Goal: Task Accomplishment & Management: Complete application form

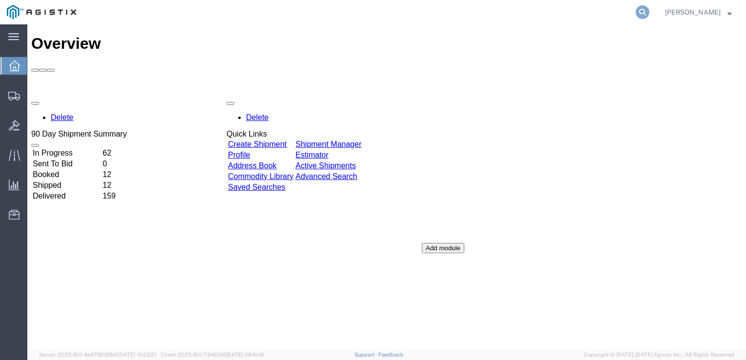
click at [643, 15] on icon at bounding box center [643, 12] width 14 height 14
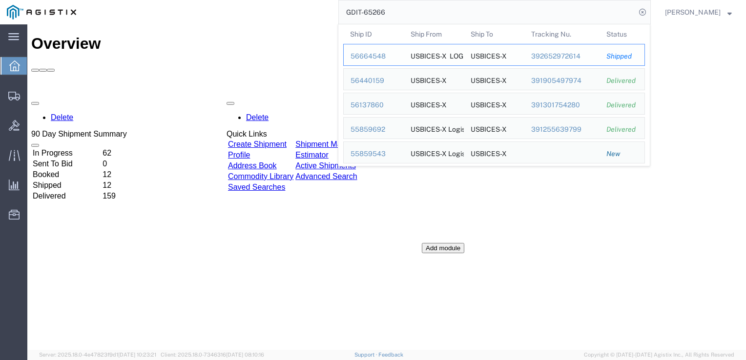
click at [374, 54] on div "56664548" at bounding box center [374, 56] width 46 height 10
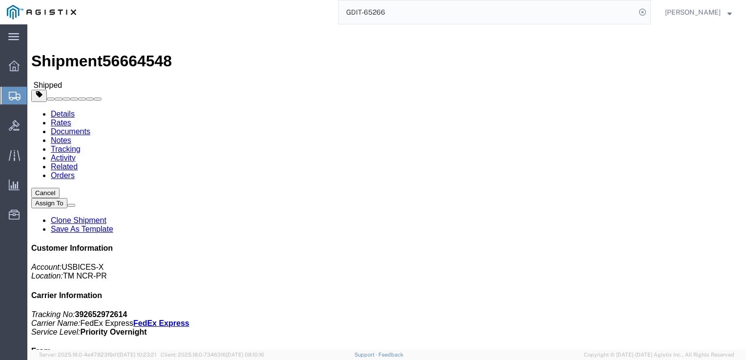
click at [405, 15] on input "GDIT-65266" at bounding box center [487, 11] width 297 height 23
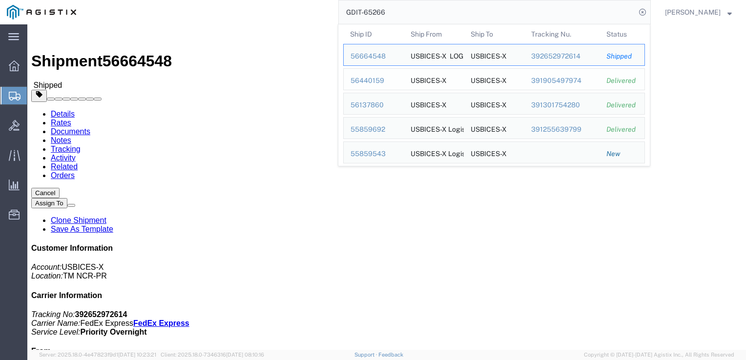
click at [368, 79] on div "56440159" at bounding box center [374, 81] width 46 height 10
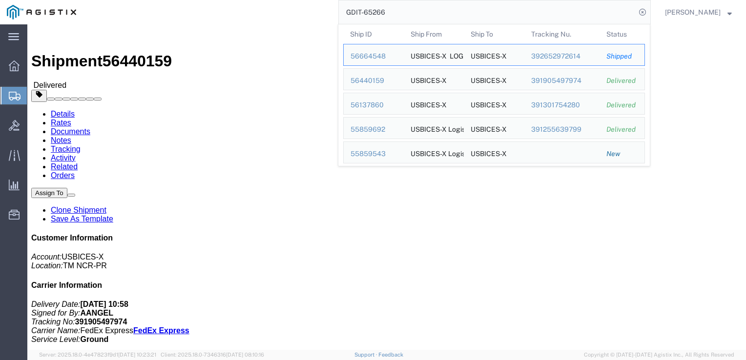
click at [403, 11] on input "GDIT-65266" at bounding box center [487, 11] width 297 height 23
click at [377, 106] on div "56137860" at bounding box center [374, 105] width 46 height 10
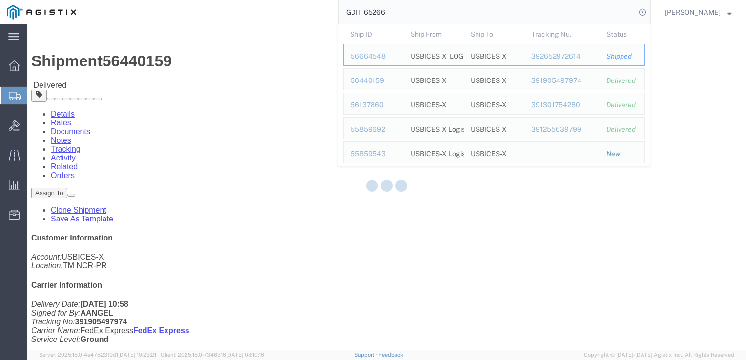
click at [415, 15] on input "GDIT-65266" at bounding box center [487, 11] width 297 height 23
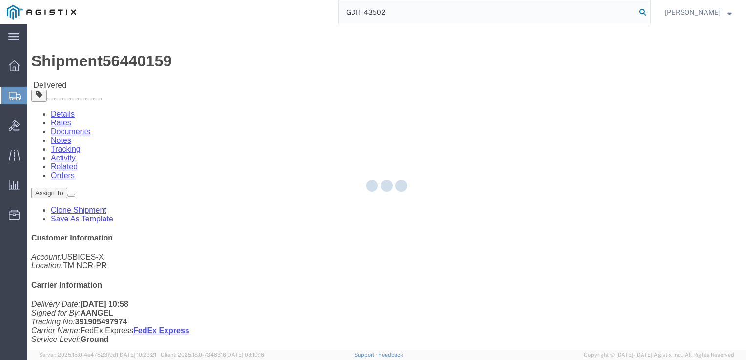
type input "GDIT-43502"
click at [640, 16] on icon at bounding box center [643, 12] width 14 height 14
click at [12, 40] on icon at bounding box center [13, 36] width 11 height 7
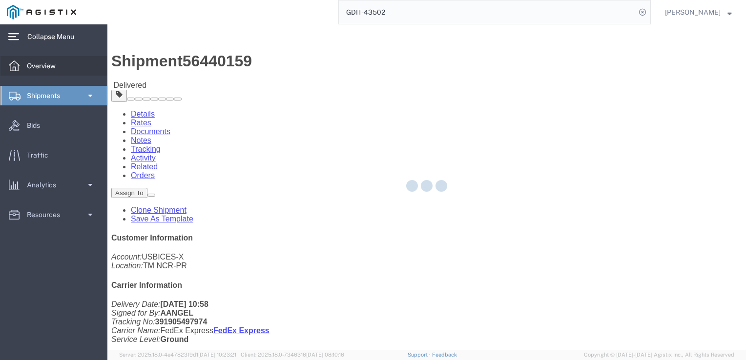
click at [48, 69] on span "Overview" at bounding box center [45, 66] width 36 height 20
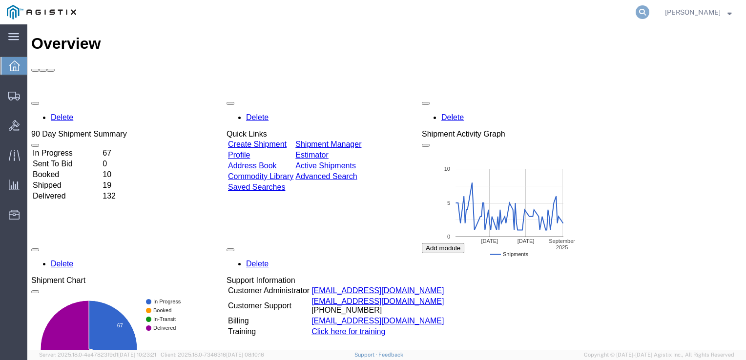
click at [636, 14] on icon at bounding box center [643, 12] width 14 height 14
type input "GDIT-43472"
click at [645, 15] on icon at bounding box center [643, 12] width 14 height 14
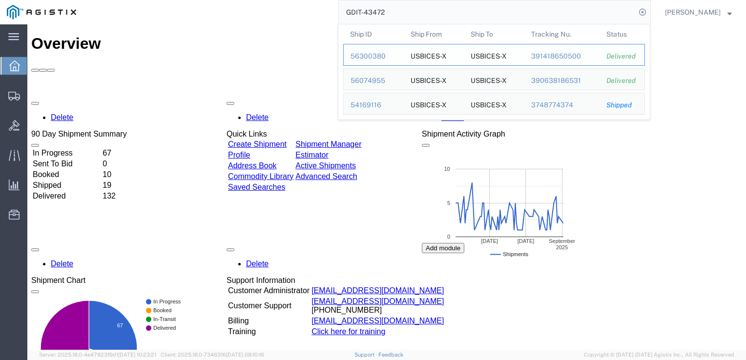
click at [375, 58] on div "56300380" at bounding box center [374, 56] width 46 height 10
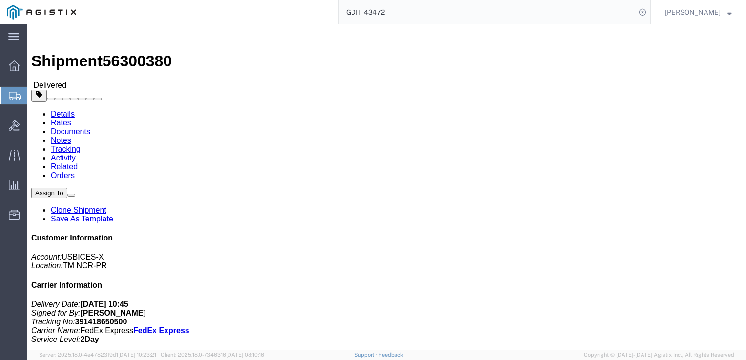
scroll to position [117, 0]
click link "Rates"
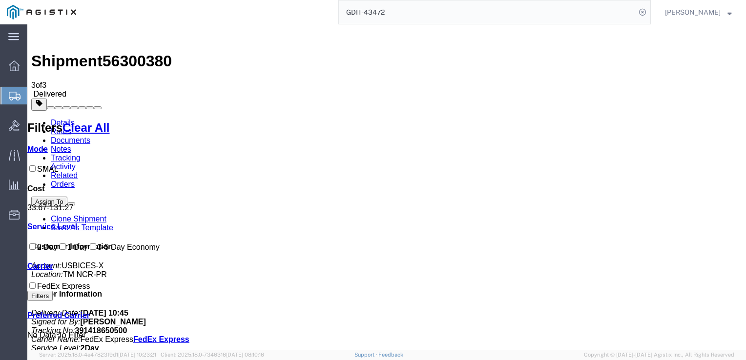
click at [90, 136] on link "Documents" at bounding box center [71, 140] width 40 height 8
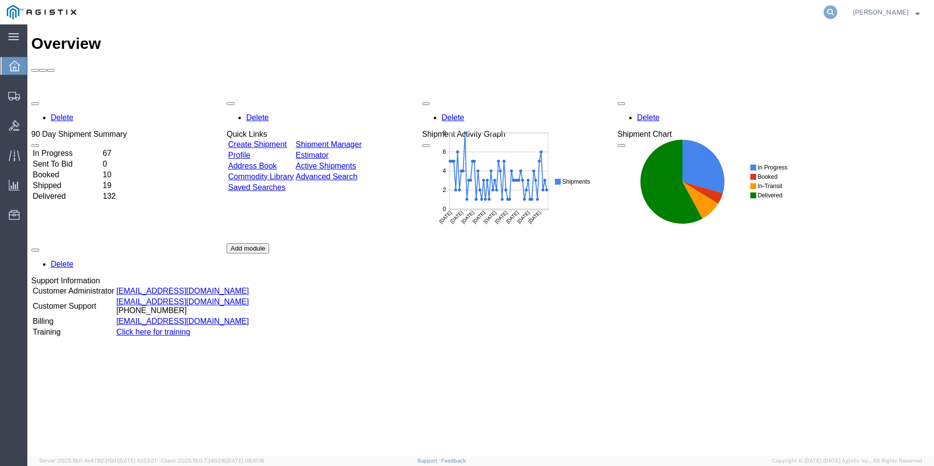
click at [826, 13] on icon at bounding box center [831, 12] width 14 height 14
click at [661, 14] on input "search" at bounding box center [675, 11] width 297 height 23
click at [287, 140] on link "Create Shipment" at bounding box center [257, 144] width 59 height 8
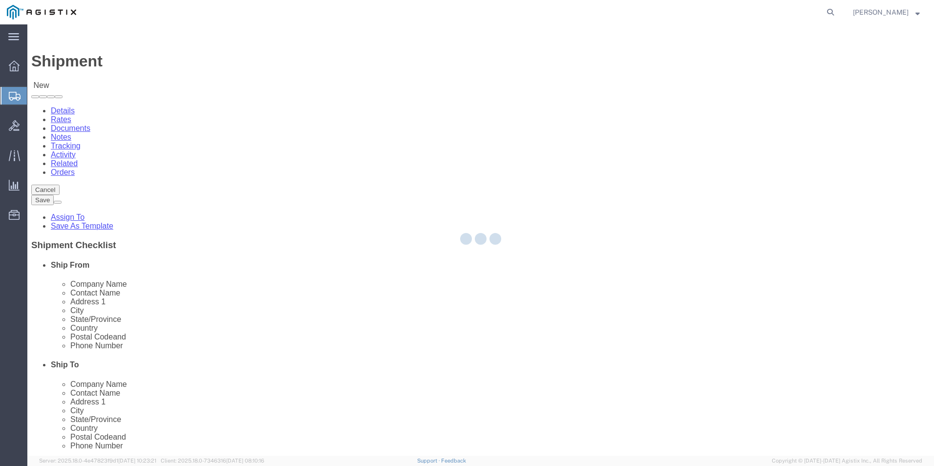
select select
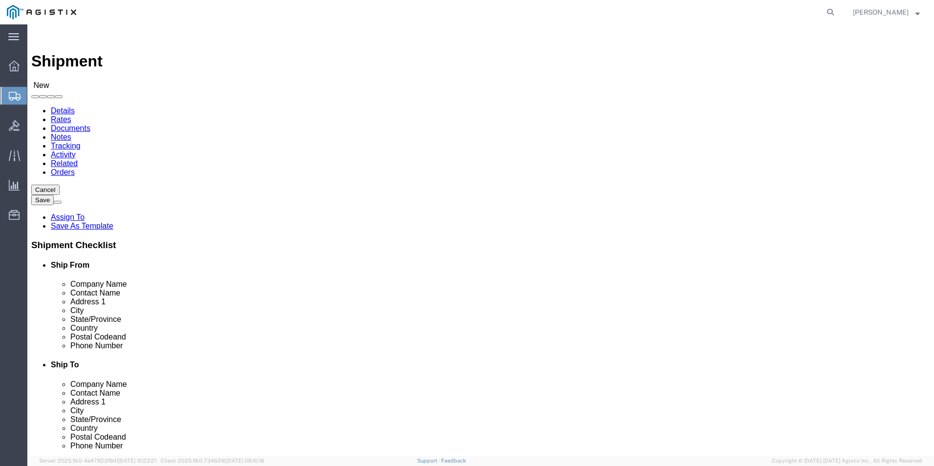
scroll to position [1, 0]
select select "34238"
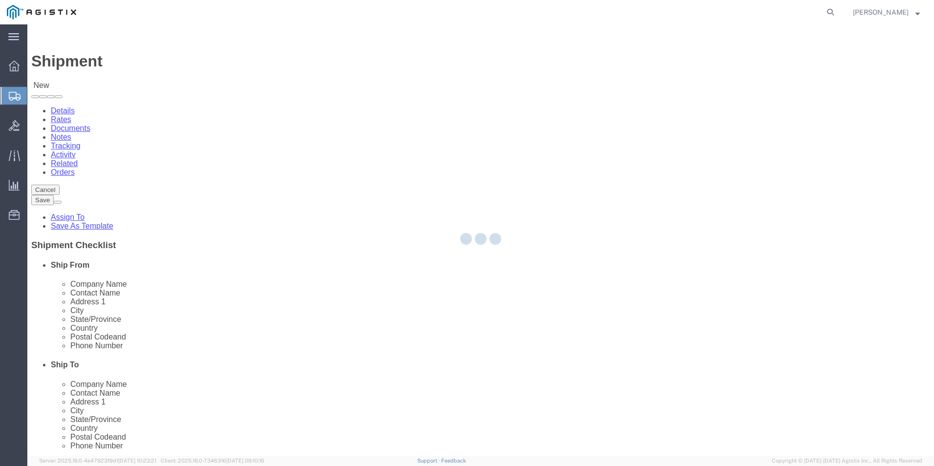
type input "USBICES-X"
type input "[PERSON_NAME]"
type input "HQ USEUCOM J6/9 BICES, BLDG. 2301 RM. 16"
type input "PATCH BARRACKS, KURMAERKER KASERNE"
type input "[GEOGRAPHIC_DATA]"
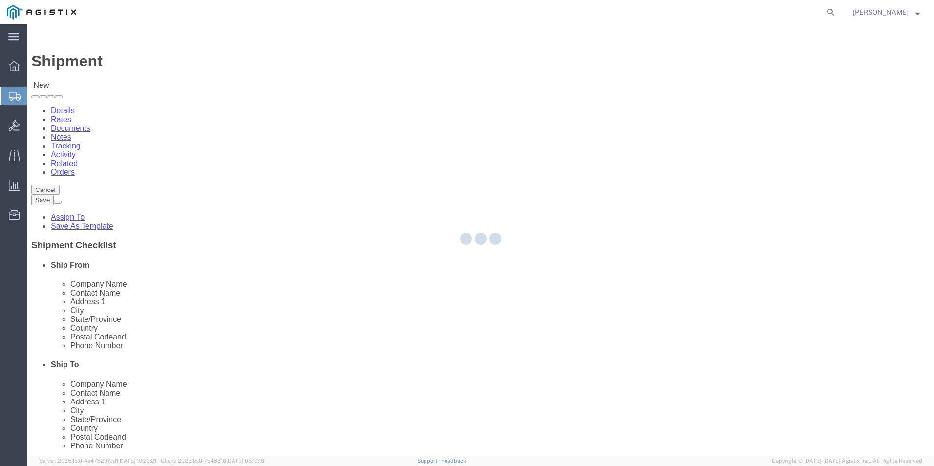
select select "DE"
type input "70569"
type input "[PHONE_NUMBER]"
type input "2660"
type input "[PERSON_NAME][EMAIL_ADDRESS][PERSON_NAME][DOMAIN_NAME]"
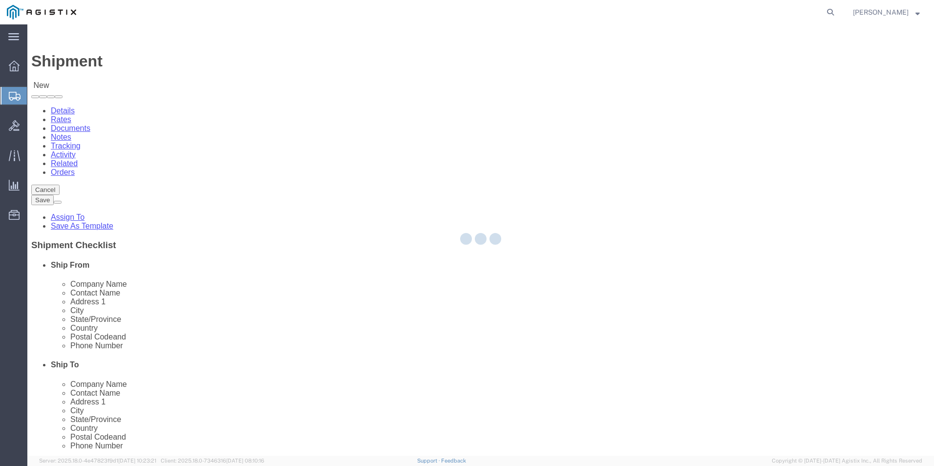
checkbox input "true"
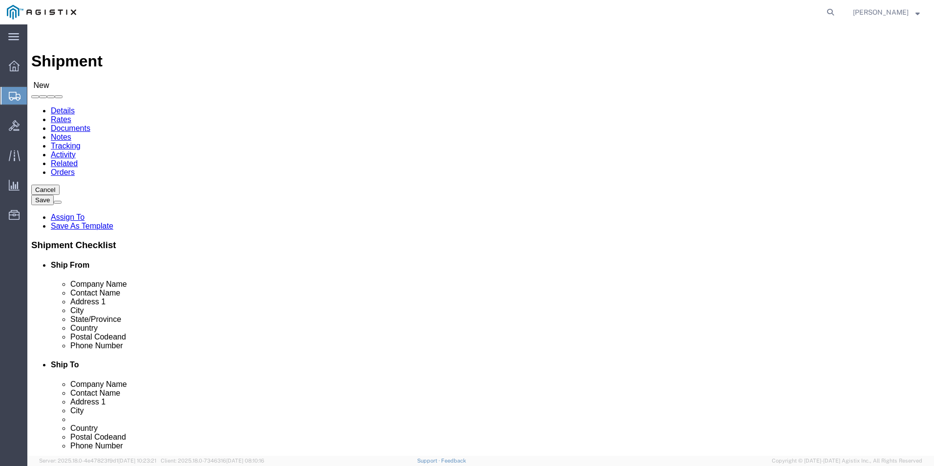
select select "01"
drag, startPoint x: 488, startPoint y: 219, endPoint x: 642, endPoint y: 216, distance: 153.9
click input "HQ USEUCOM J6/9 BICES, BLDG. 2301 RM. 16"
drag, startPoint x: 642, startPoint y: 240, endPoint x: 508, endPoint y: 233, distance: 133.5
click div "Address [GEOGRAPHIC_DATA]"
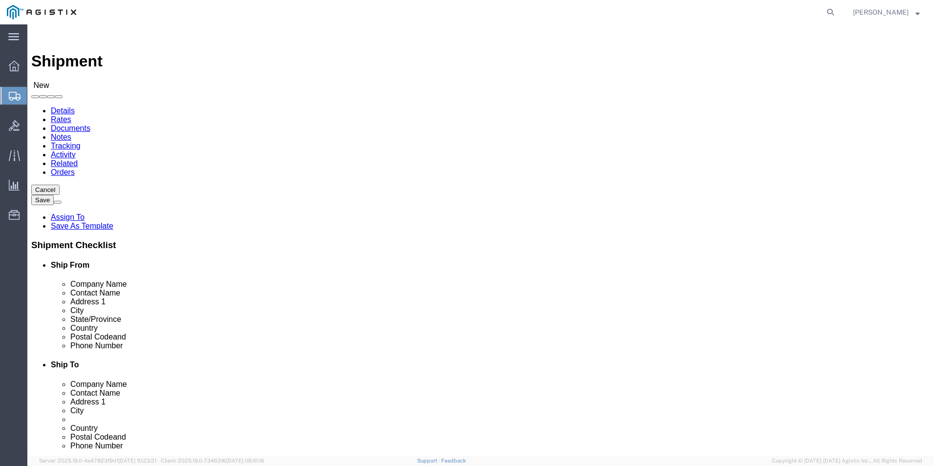
drag, startPoint x: 521, startPoint y: 254, endPoint x: 500, endPoint y: 256, distance: 20.6
click div "[GEOGRAPHIC_DATA]"
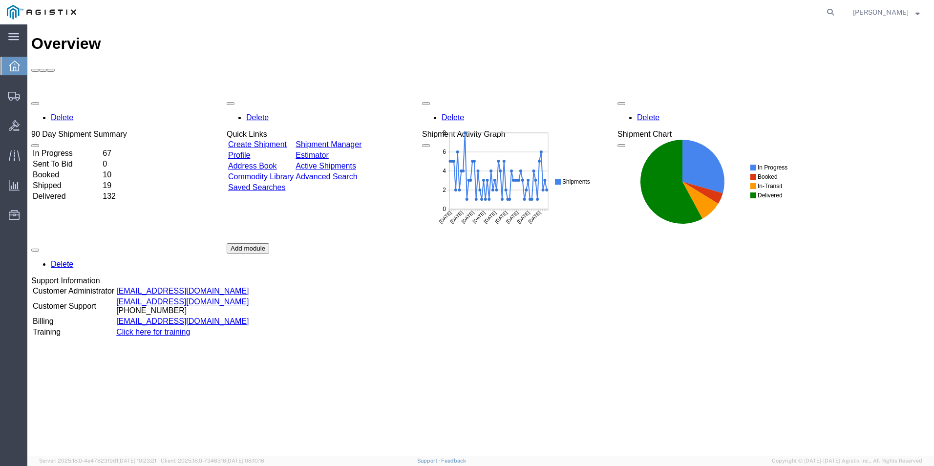
click at [272, 140] on link "Create Shipment" at bounding box center [257, 144] width 59 height 8
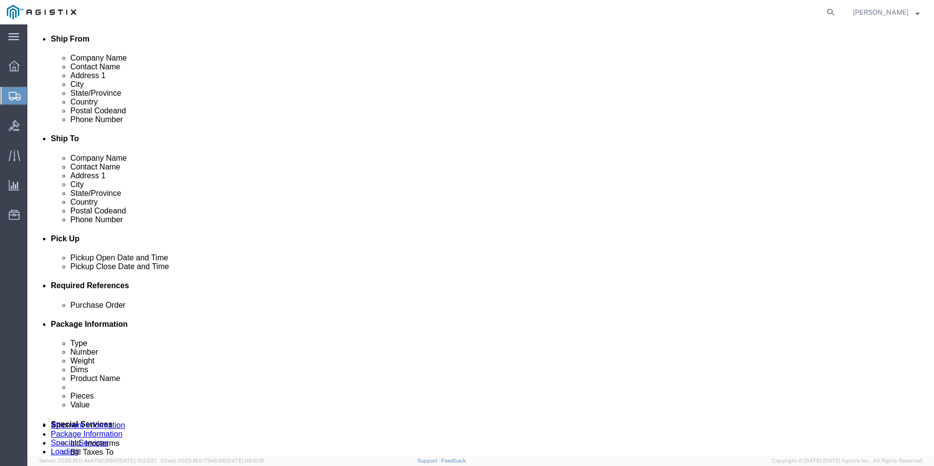
scroll to position [244, 0]
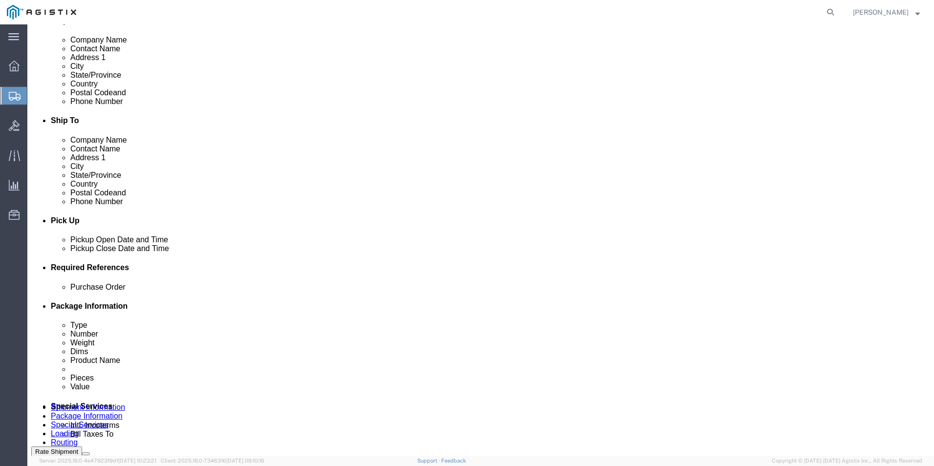
click body "Shipment New Details Rates Documents Notes Tracking Activity Related Orders Can…"
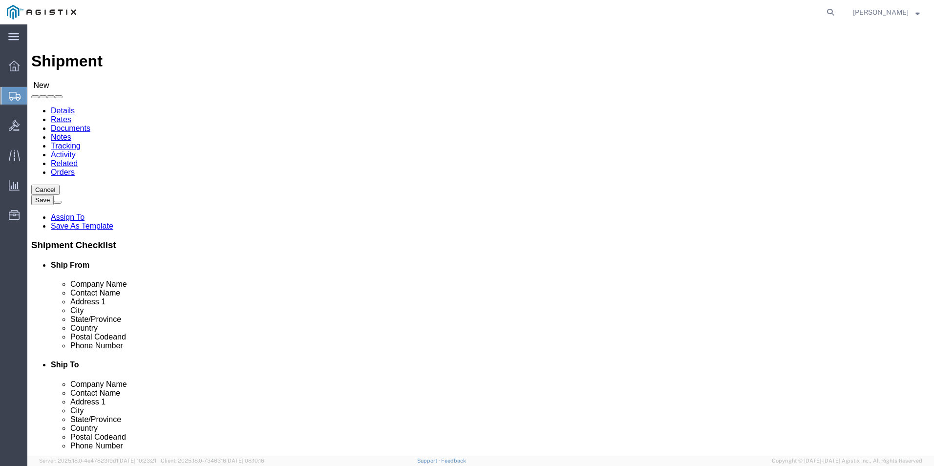
scroll to position [106, 0]
select select "34240"
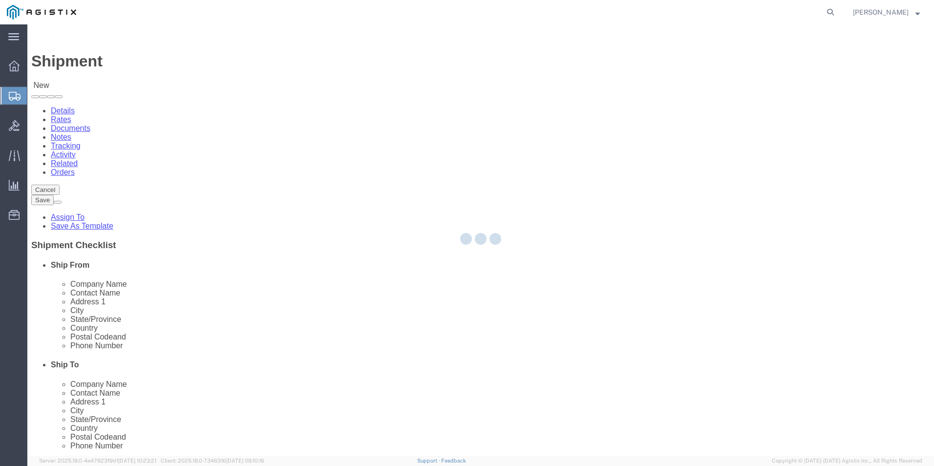
type input "USBICES-X"
type input "[PERSON_NAME]"
type input "RAF Molesworth"
type input "Bldg. 84"
type input "Huntingdon"
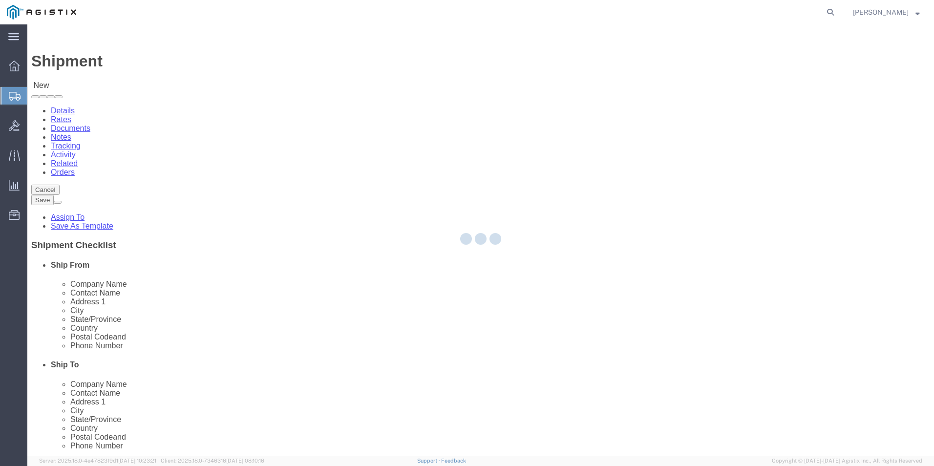
select select "GB"
type input "PE28 5AG"
type input "[PHONE_NUMBER]"
type input "[PERSON_NAME][EMAIL_ADDRESS][PERSON_NAME][DOMAIN_NAME]"
checkbox input "true"
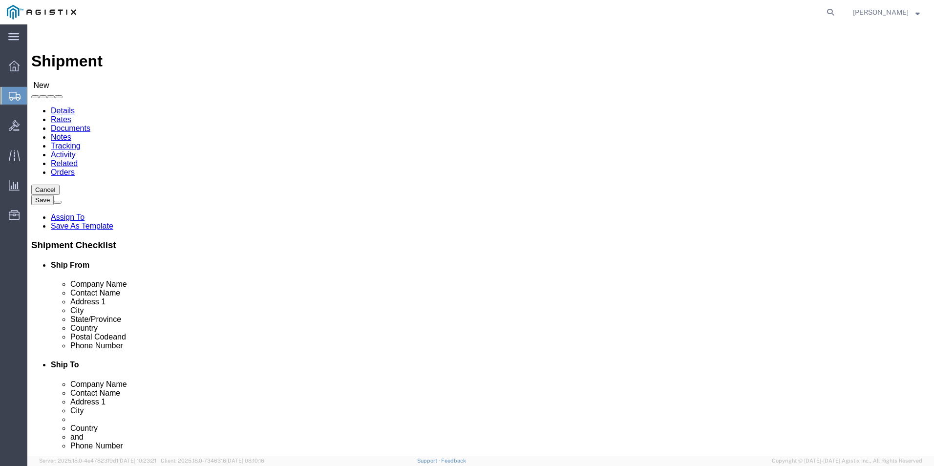
scroll to position [66, 0]
select select "34238"
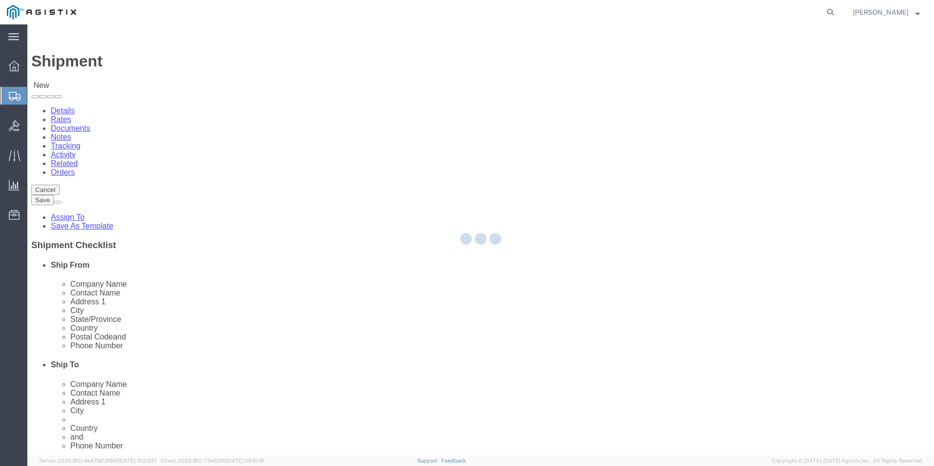
type input "[PERSON_NAME]"
type input "HQ USEUCOM J6/9 BICES, BLDG. 2301 RM. 16"
type input "PATCH BARRACKS, KURMAERKER KASERNE"
type input "[GEOGRAPHIC_DATA]"
select select "DE"
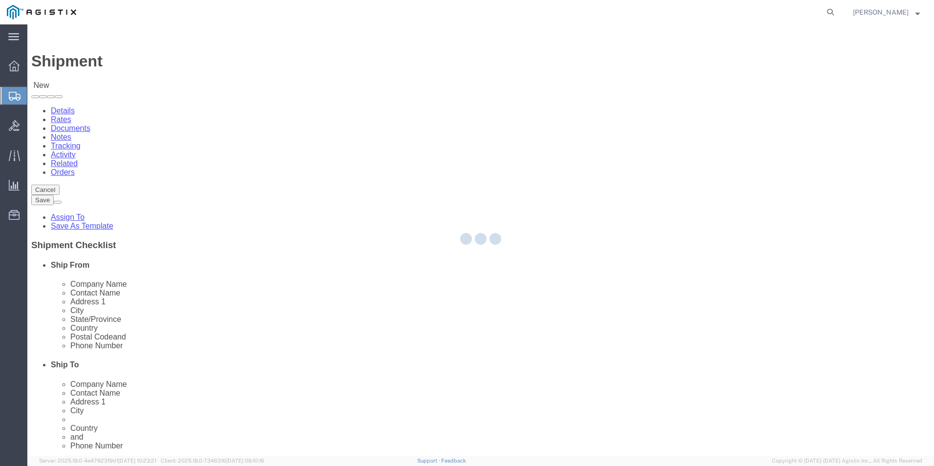
type input "70569"
type input "[PHONE_NUMBER]"
type input "2660"
type input "[PERSON_NAME][EMAIL_ADDRESS][PERSON_NAME][DOMAIN_NAME]"
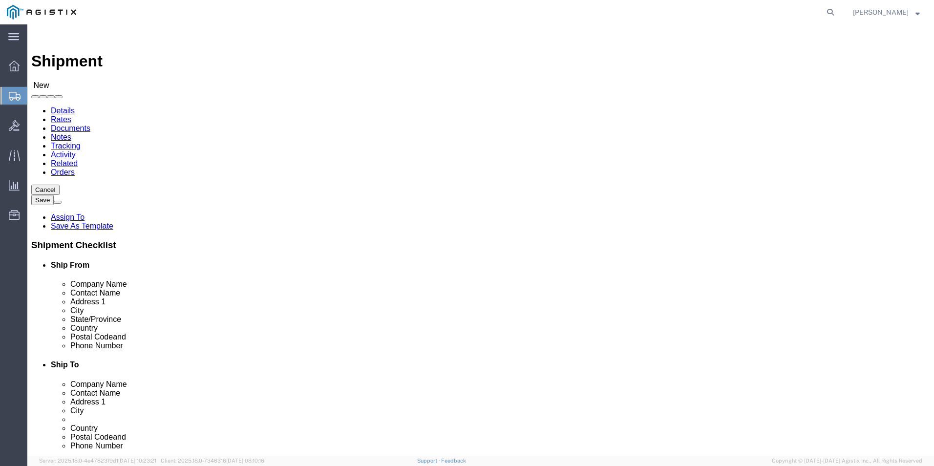
select select "01"
select select "69651"
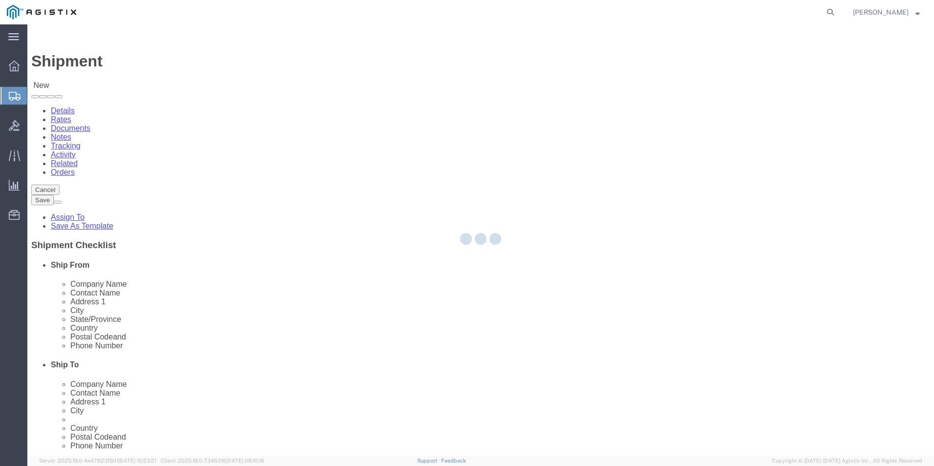
type input "USBICES-X"
type input "[STREET_ADDRESS][PERSON_NAME]"
type input "[GEOGRAPHIC_DATA]"
type input "22180"
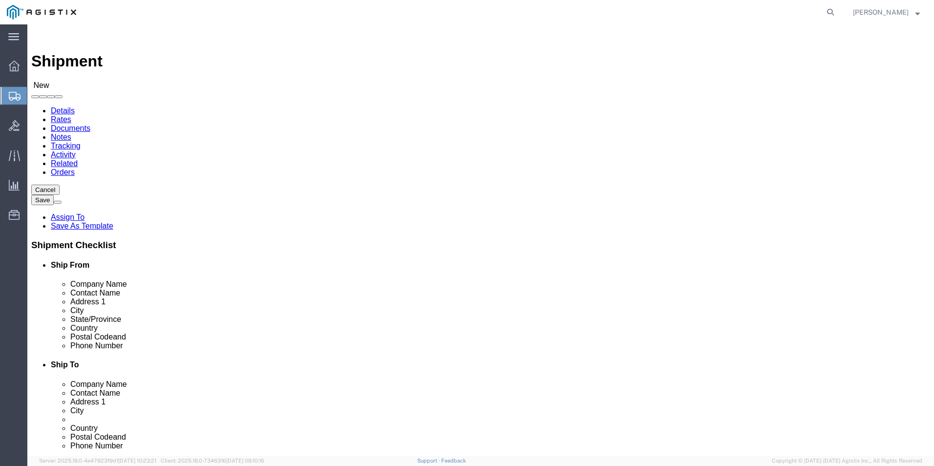
click input "text"
type input "[PERSON_NAME]"
click input "text"
type input "[PHONE_NUMBER]"
click input "text"
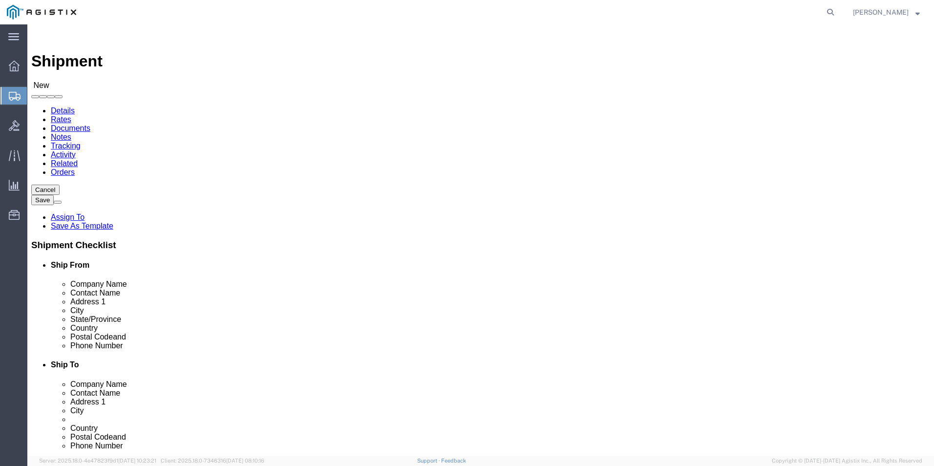
type input "[PERSON_NAME][EMAIL_ADDRESS][DOMAIN_NAME]"
click input "checkbox"
checkbox input "true"
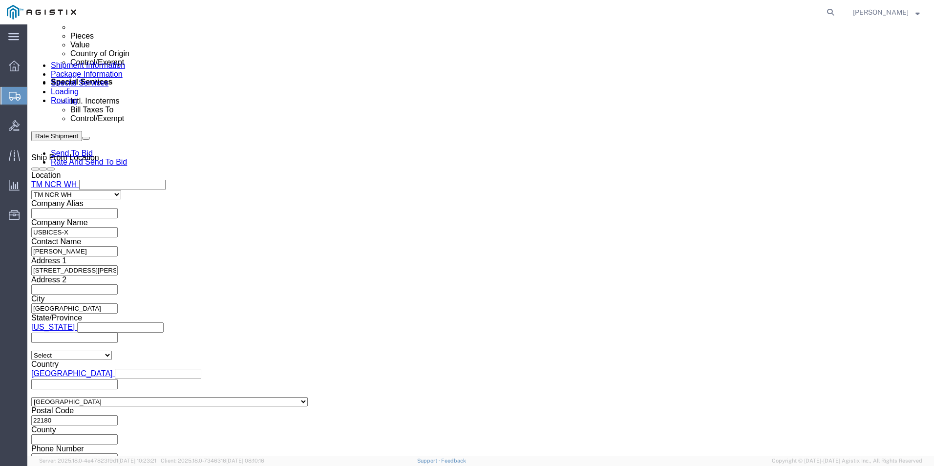
scroll to position [624, 0]
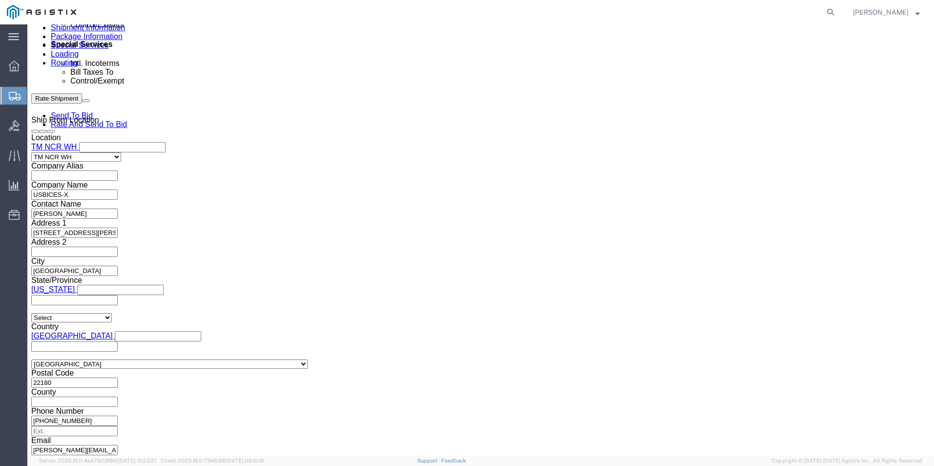
click input "text"
type input "GDIT-49111"
click button "Add reference"
click select "Select Account Type Activity ID Airline Appointment Number ASN Batch Request # …"
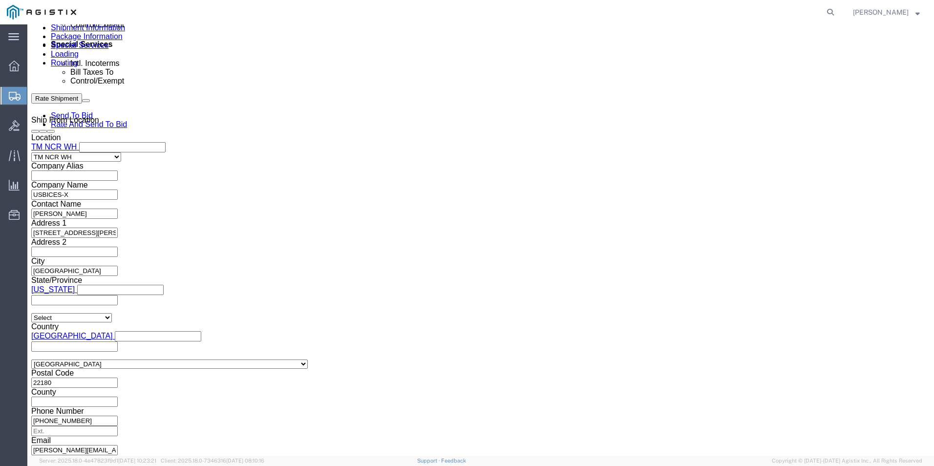
select select "PURCHORD"
click select "Select Account Type Activity ID Airline Appointment Number ASN Batch Request # …"
click input "text"
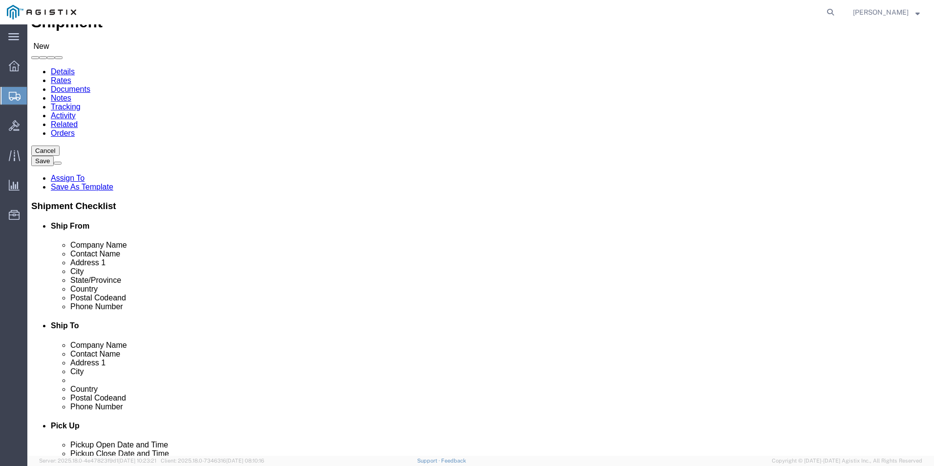
scroll to position [0, 0]
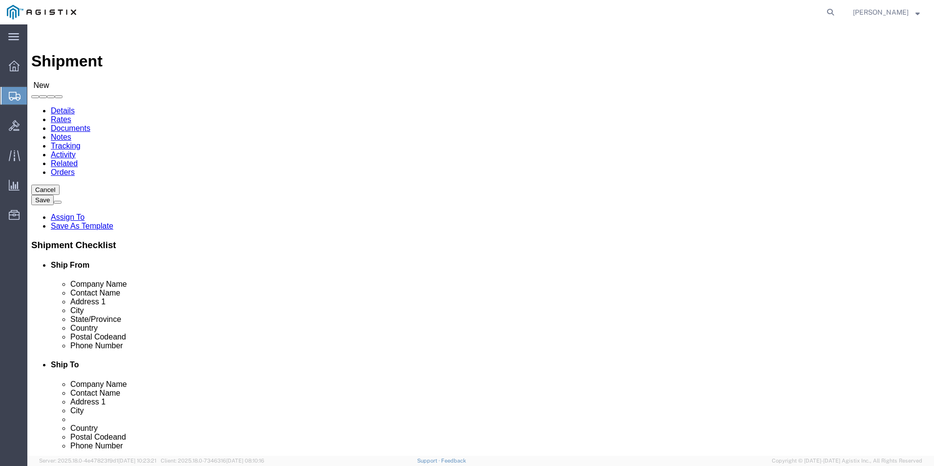
type input "GDIT-28335"
click icon
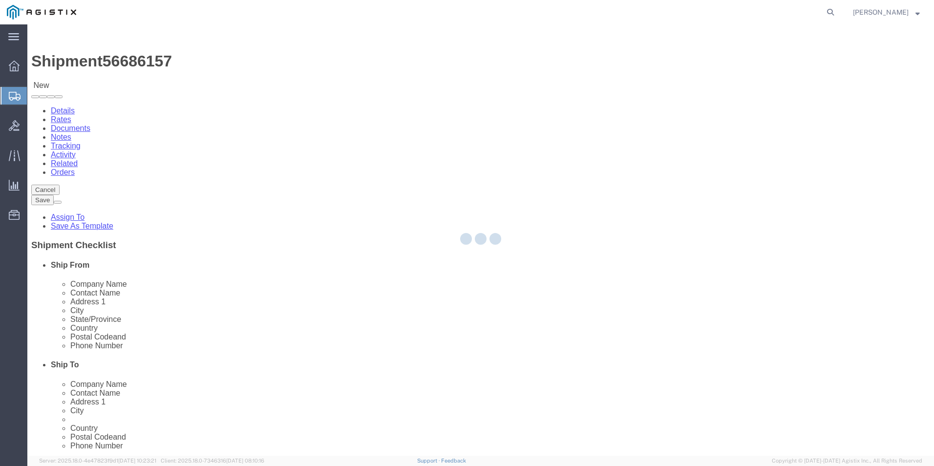
select select "69651"
select select "34238"
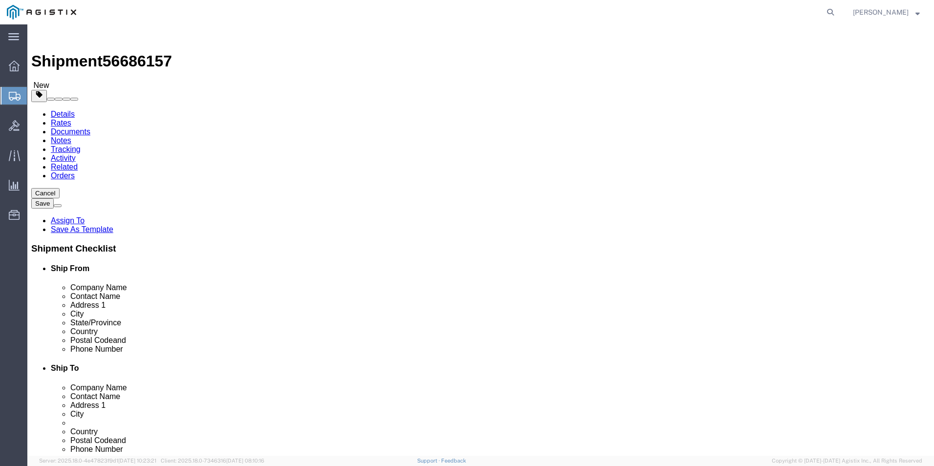
click select "Select Bale(s) Basket(s) Bolt(s) Bottle(s) Buckets Bulk Bundle(s) Can(s) Cardbo…"
select select "PSNS"
click select "Select Bale(s) Basket(s) Bolt(s) Bottle(s) Buckets Bulk Bundle(s) Can(s) Cardbo…"
click link "Add Content"
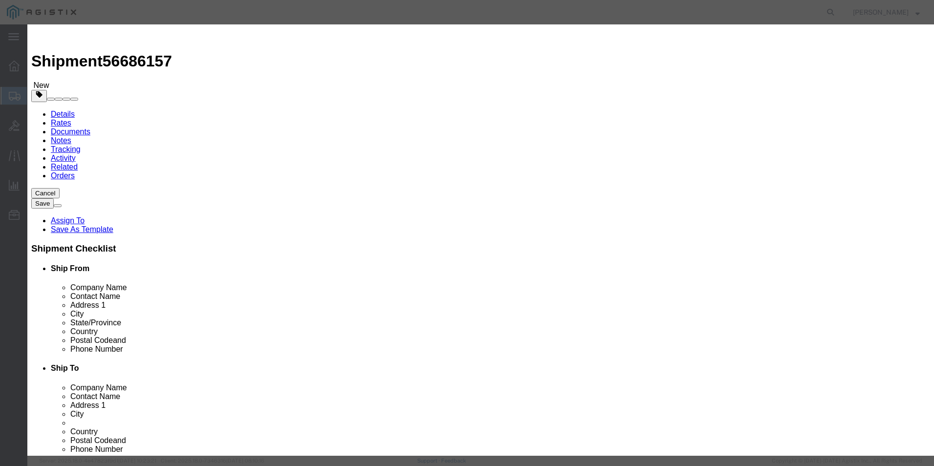
click input "0"
type input "120"
click select "Select 50 55 60 65 70 85 92.5 100 125 175 250 300 400"
select select "92.5"
click select "Select 50 55 60 65 70 85 92.5 100 125 175 250 300 400"
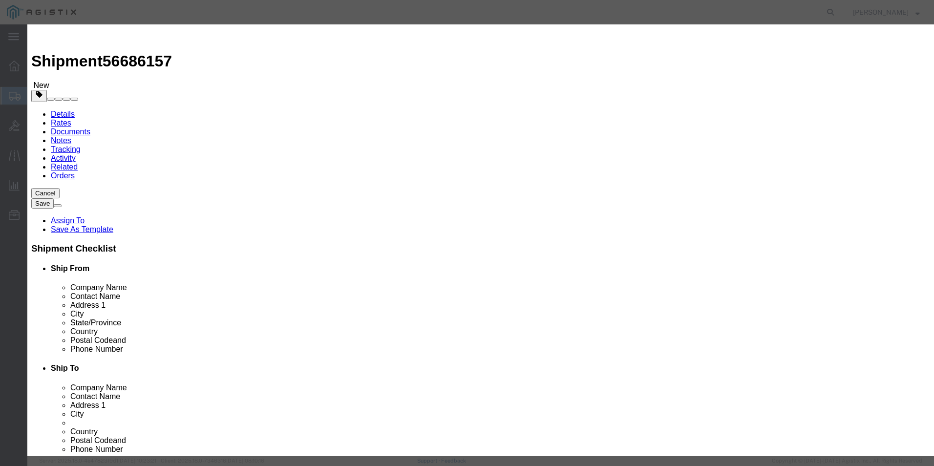
click input "text"
type input "103,014"
click input "text"
click textarea
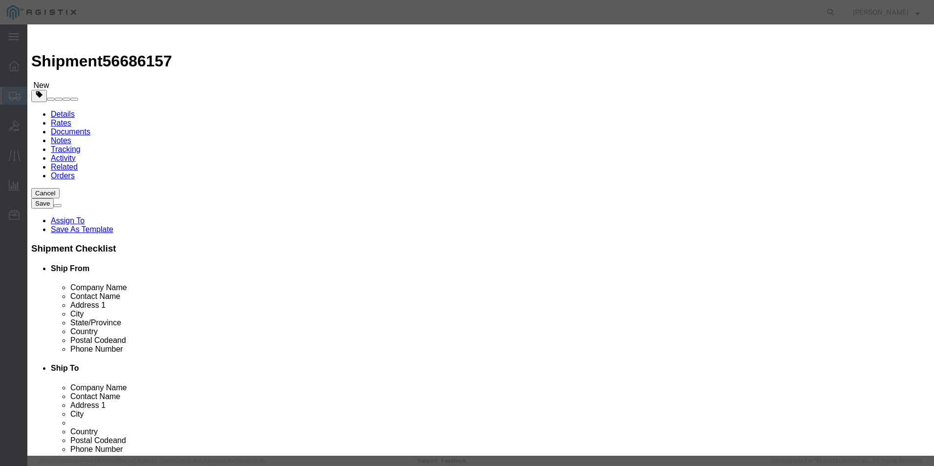
type textarea "0"
type textarea "o"
drag, startPoint x: 606, startPoint y: 78, endPoint x: 529, endPoint y: 83, distance: 76.8
click div "Description Opti Plex 3000 Op"
type textarea "Opti Plex 3000"
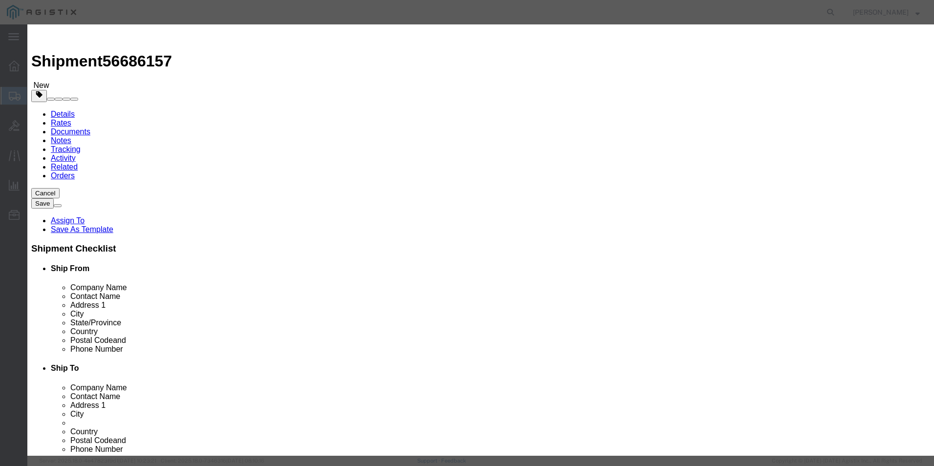
click input "text"
paste input "Opti Plex 3000"
type input "Opti Plex 3000"
click input "text"
click input "210-bcxc"
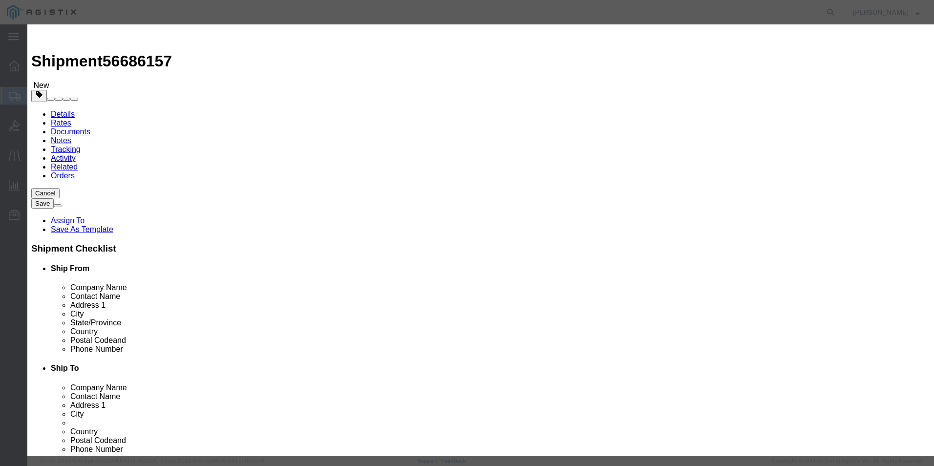
type input "210-BCXC"
click textarea
click select "Select [GEOGRAPHIC_DATA] [GEOGRAPHIC_DATA] [GEOGRAPHIC_DATA] [GEOGRAPHIC_DATA] …"
select select "US"
click select "Select [GEOGRAPHIC_DATA] [GEOGRAPHIC_DATA] [GEOGRAPHIC_DATA] [GEOGRAPHIC_DATA] …"
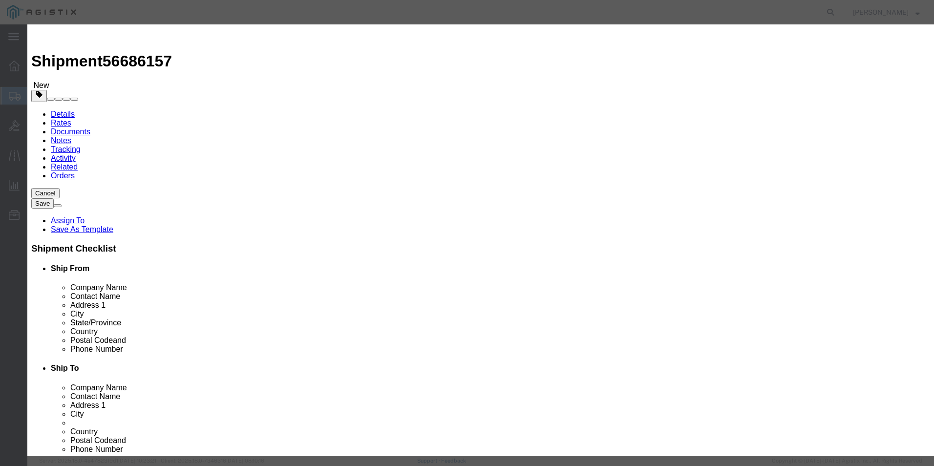
type input "8471500000"
click input "text"
type input "5A992"
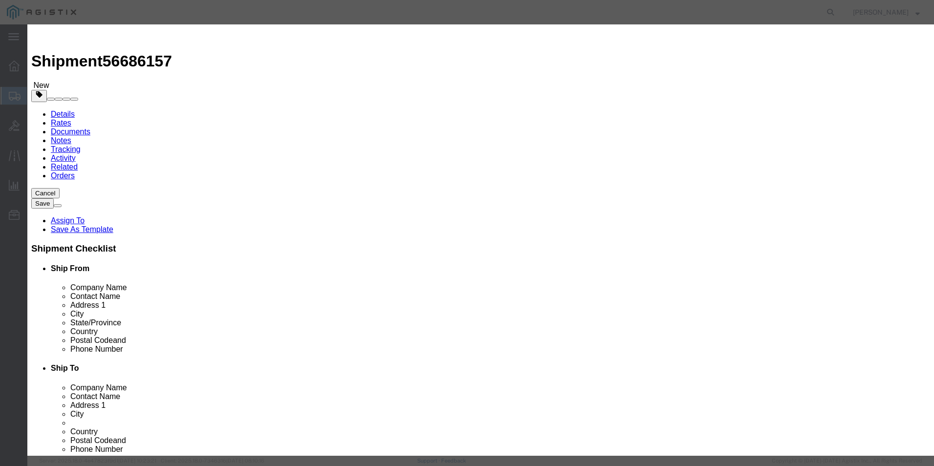
click select "Select ATF BIS DEA EPA FDA FTR ITAR OFAC Other (OPA)"
select select "BIS"
click select "Select ATF BIS DEA EPA FDA FTR ITAR OFAC Other (OPA)"
click select "Select AGR-Agricultural APP-Computers APR-Additional Permissive Exports AVS-Air…"
select select "NLR"
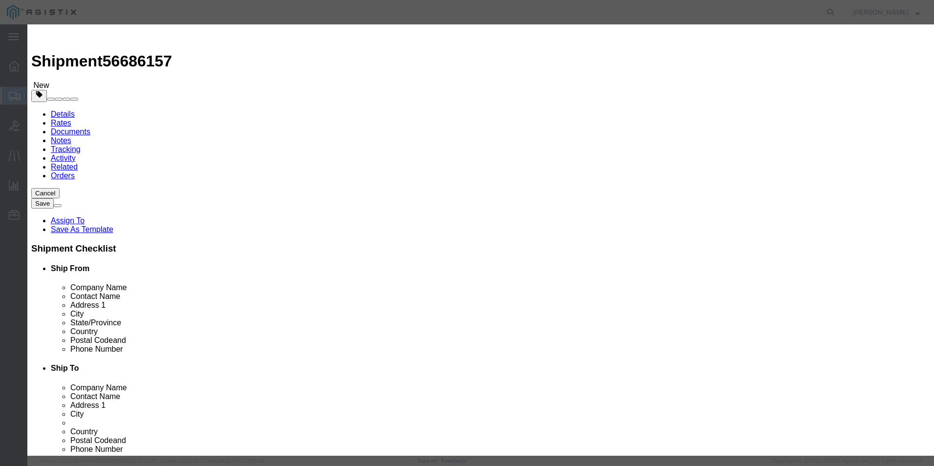
click select "Select AGR-Agricultural APP-Computers APR-Additional Permissive Exports AVS-Air…"
click button "Save & Close"
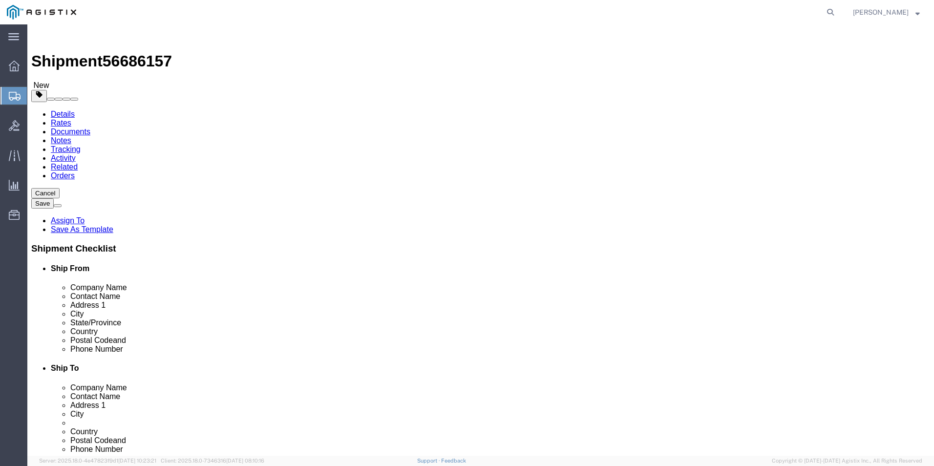
click input "text"
type input "48"
click input "text"
type input "40"
click input "text"
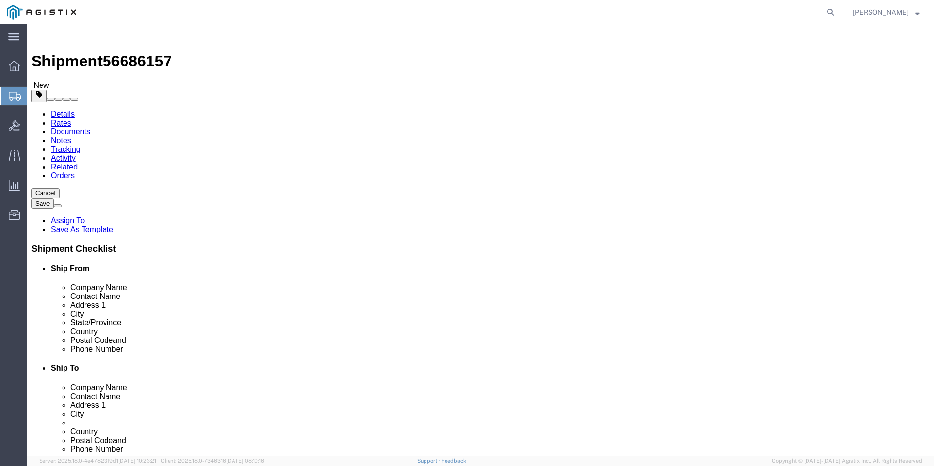
type input "65"
click input "0.00"
type input "0"
type input "980"
click button "Save"
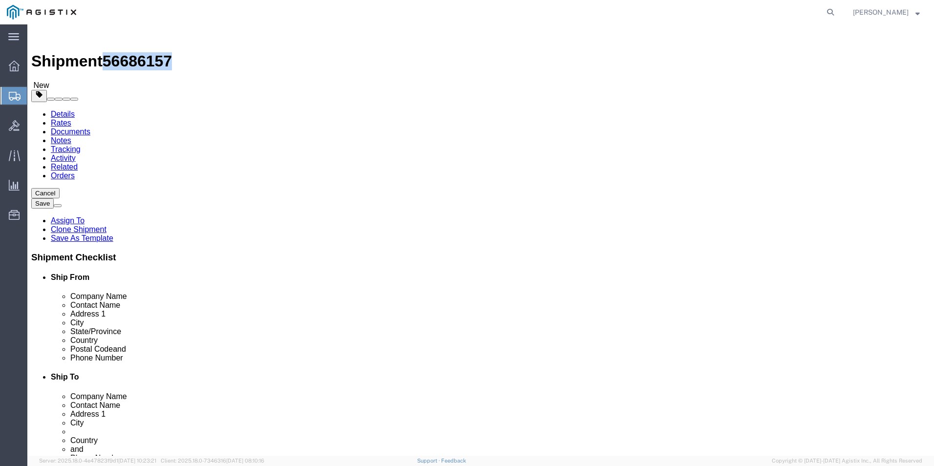
drag, startPoint x: 81, startPoint y: 12, endPoint x: 132, endPoint y: 17, distance: 52.0
click h1 "Shipment 56686157"
drag, startPoint x: 132, startPoint y: 17, endPoint x: 116, endPoint y: 15, distance: 16.2
copy span "56686157"
